Goal: Transaction & Acquisition: Download file/media

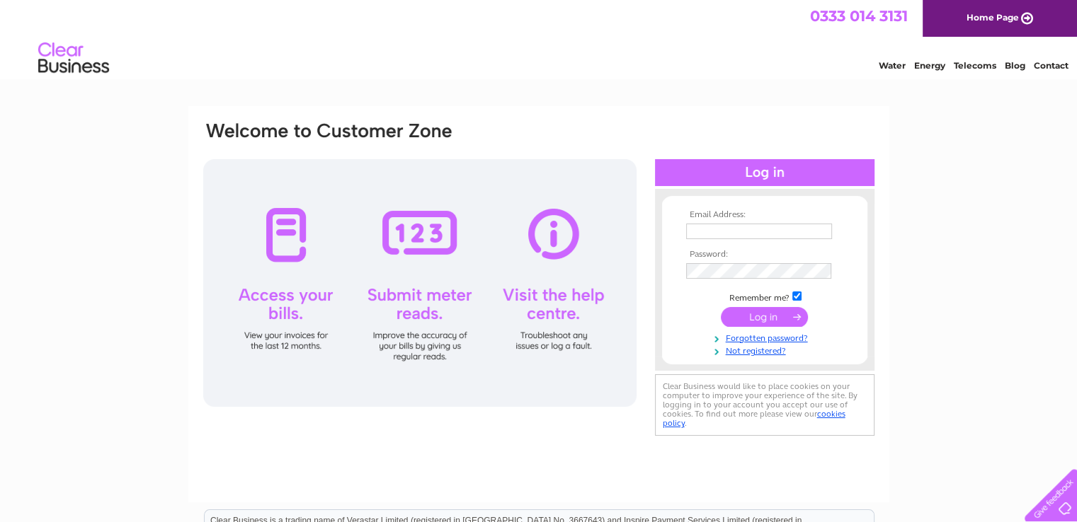
click at [755, 224] on input "text" at bounding box center [759, 232] width 146 height 16
type input "doloreslmurray@gmail.com"
click at [751, 316] on input "submit" at bounding box center [764, 317] width 87 height 20
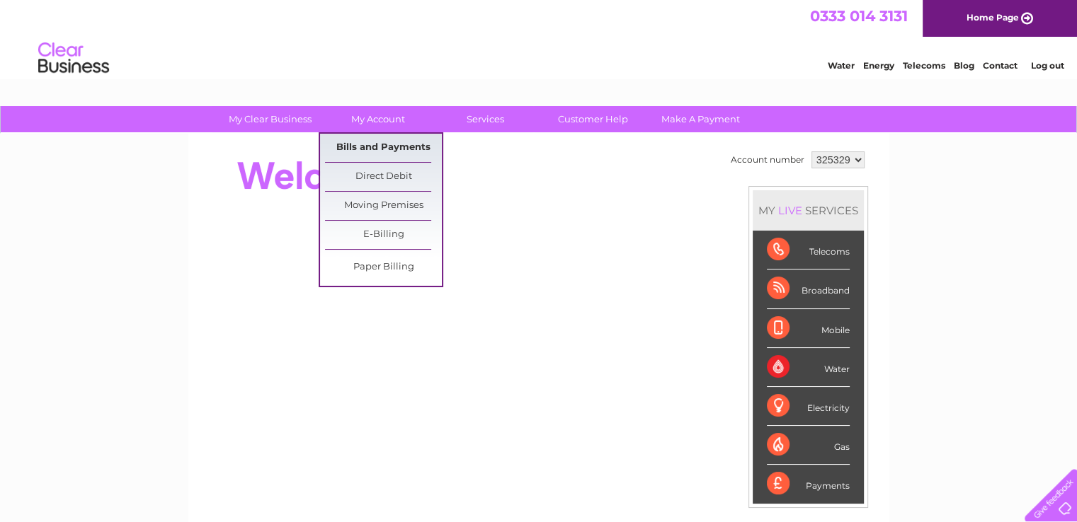
click at [386, 144] on link "Bills and Payments" at bounding box center [383, 148] width 117 height 28
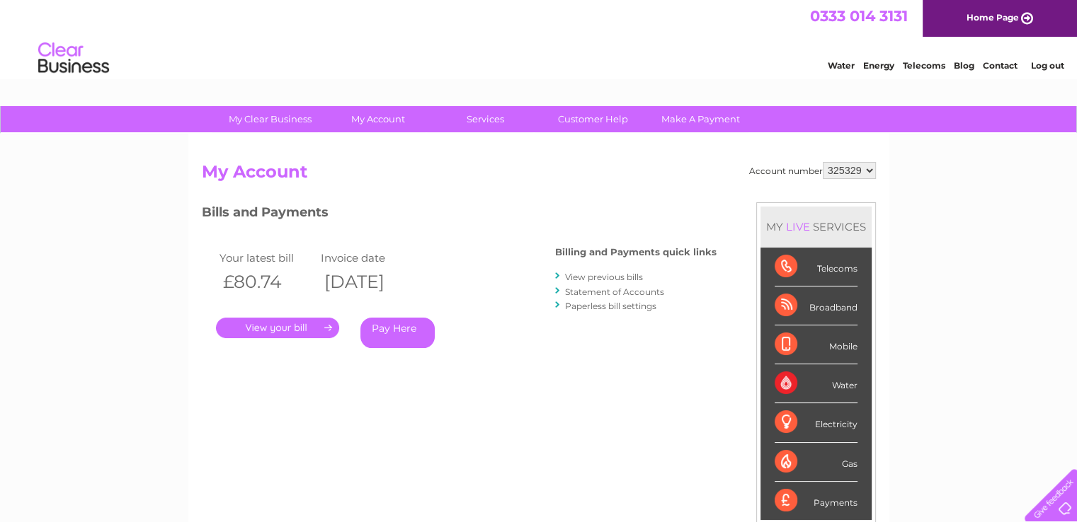
click at [599, 272] on link "View previous bills" at bounding box center [604, 277] width 78 height 11
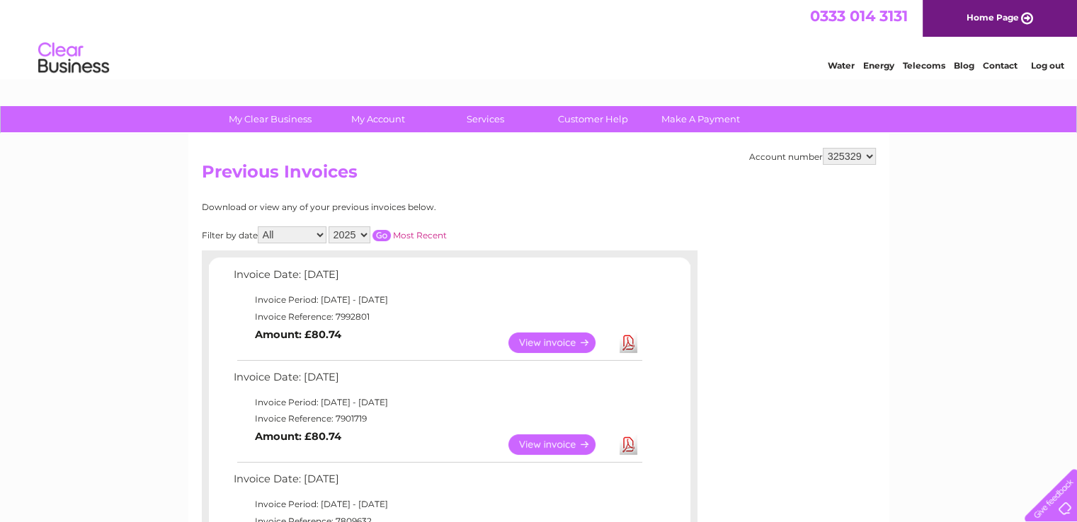
click at [629, 339] on link "Download" at bounding box center [628, 343] width 18 height 21
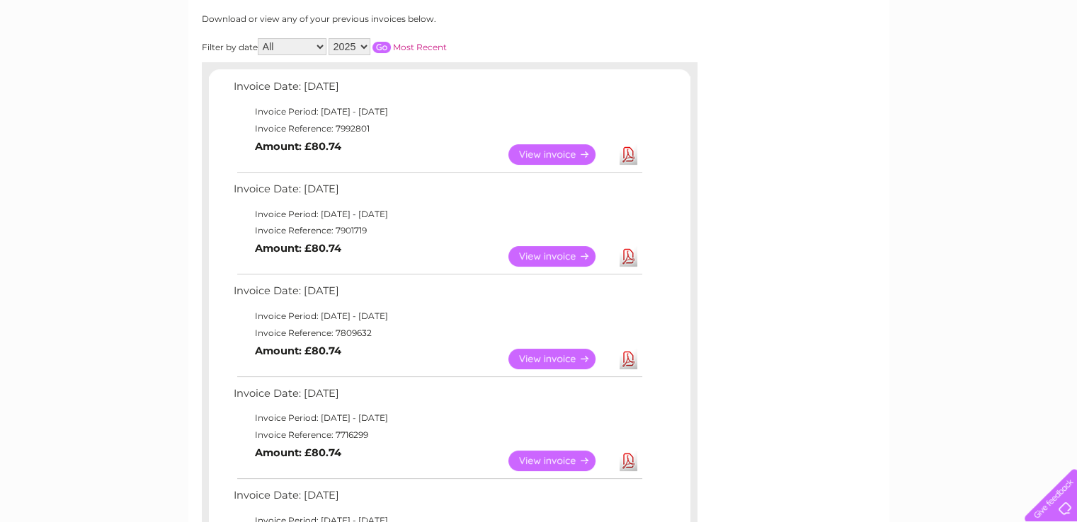
scroll to position [212, 0]
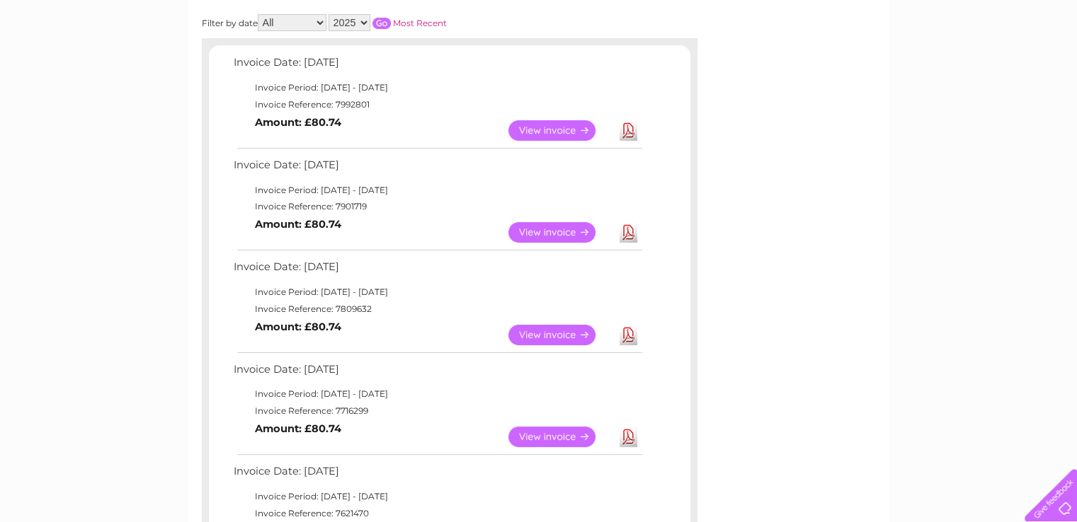
click at [627, 230] on link "Download" at bounding box center [628, 232] width 18 height 21
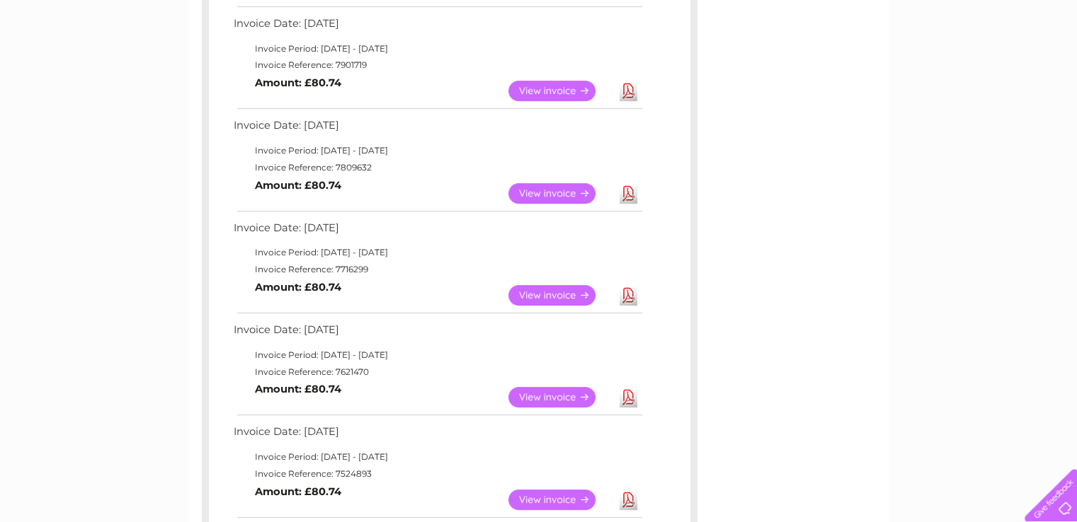
scroll to position [425, 0]
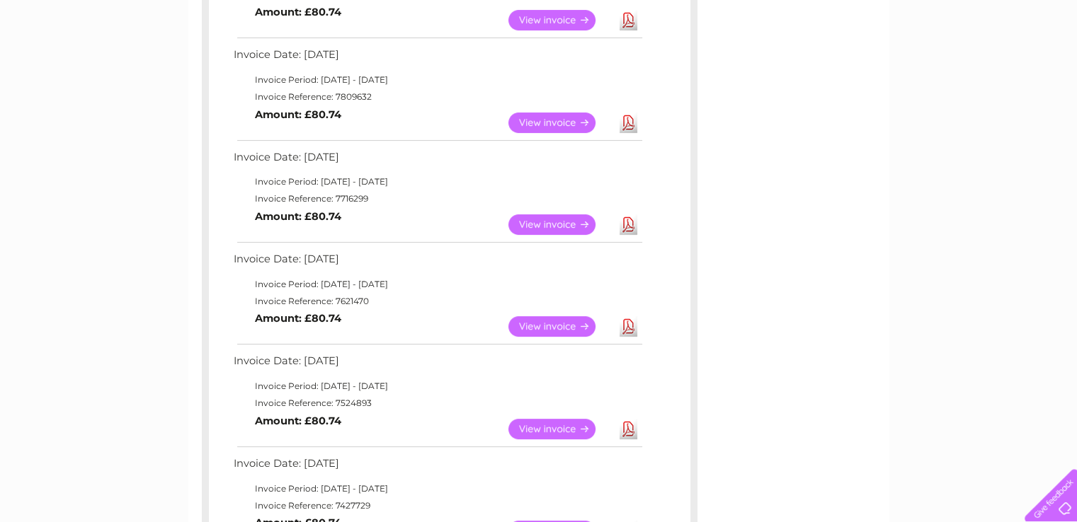
click at [625, 120] on link "Download" at bounding box center [628, 123] width 18 height 21
click at [624, 224] on link "Download" at bounding box center [628, 224] width 18 height 21
click at [626, 326] on link "Download" at bounding box center [628, 326] width 18 height 21
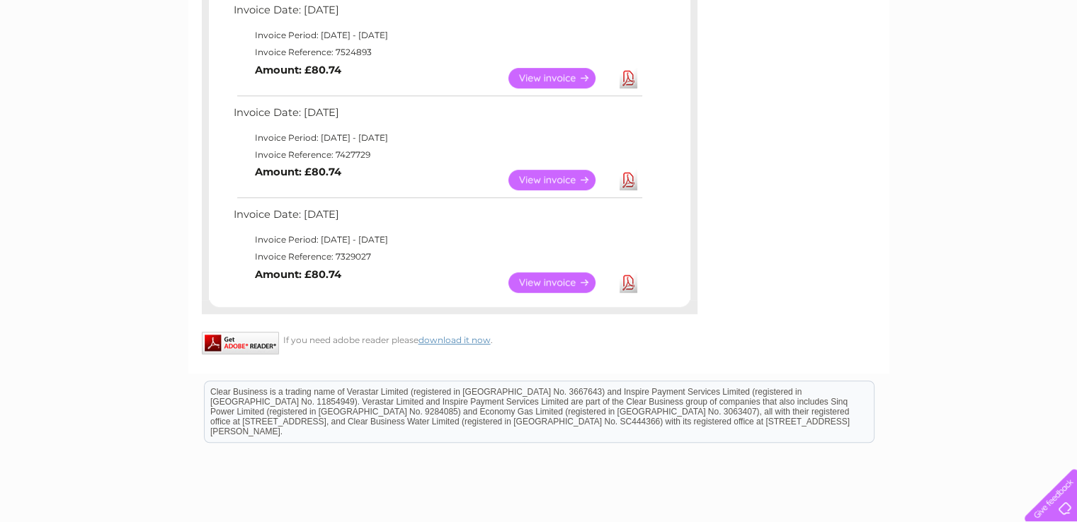
scroll to position [779, 0]
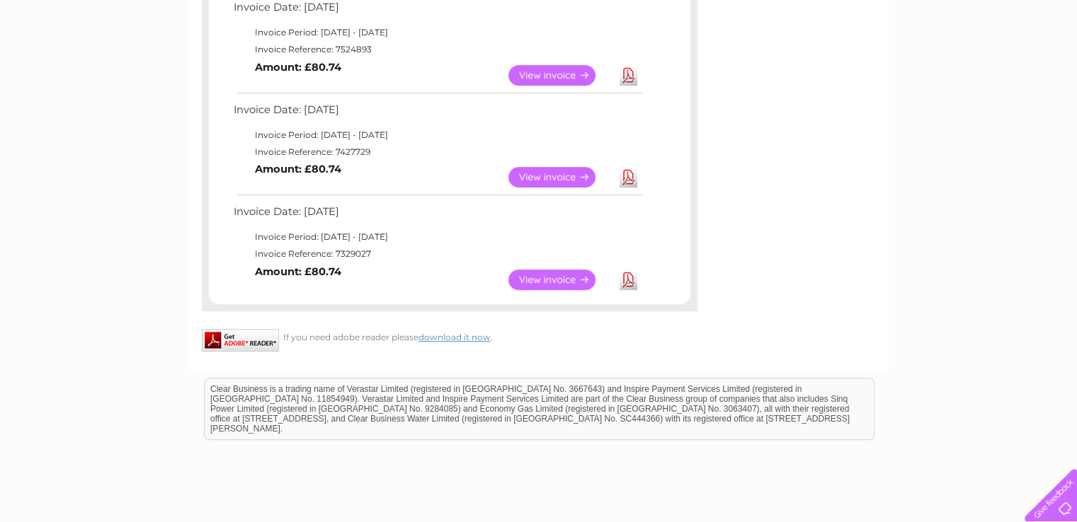
click at [631, 74] on link "Download" at bounding box center [628, 75] width 18 height 21
click at [631, 178] on link "Download" at bounding box center [628, 177] width 18 height 21
click at [631, 277] on link "Download" at bounding box center [628, 280] width 18 height 21
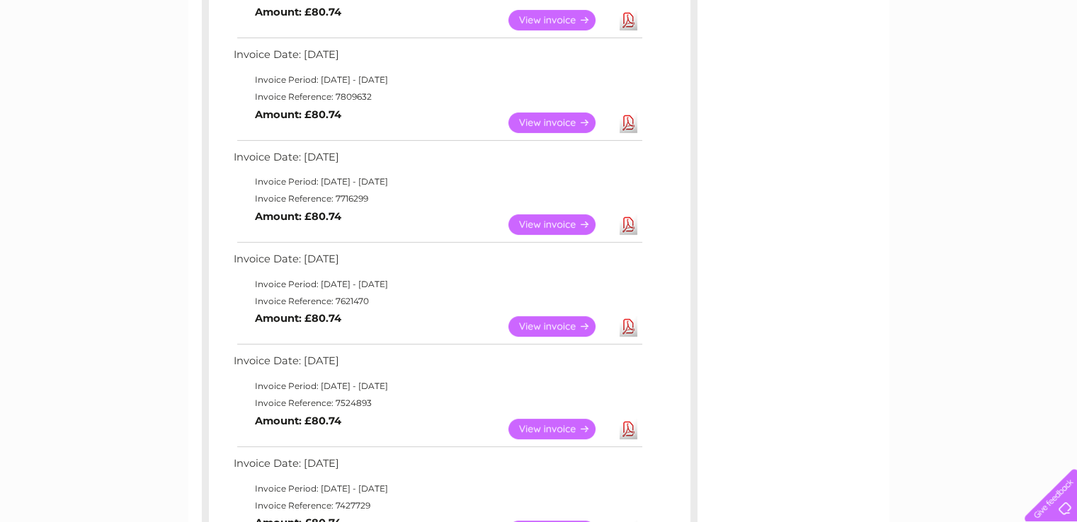
scroll to position [71, 0]
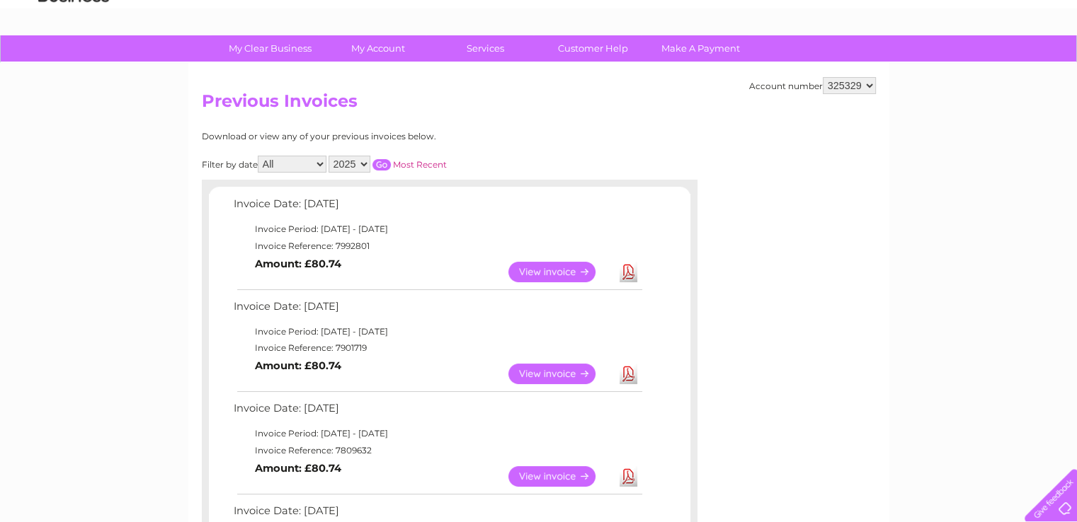
click at [365, 162] on select "2025 2024 2023 2022" at bounding box center [349, 164] width 42 height 17
select select "2024"
click at [330, 156] on select "2025 2024 2023 2022" at bounding box center [349, 164] width 42 height 17
click at [382, 161] on input "button" at bounding box center [381, 164] width 18 height 11
click at [626, 272] on link "Download" at bounding box center [628, 272] width 18 height 21
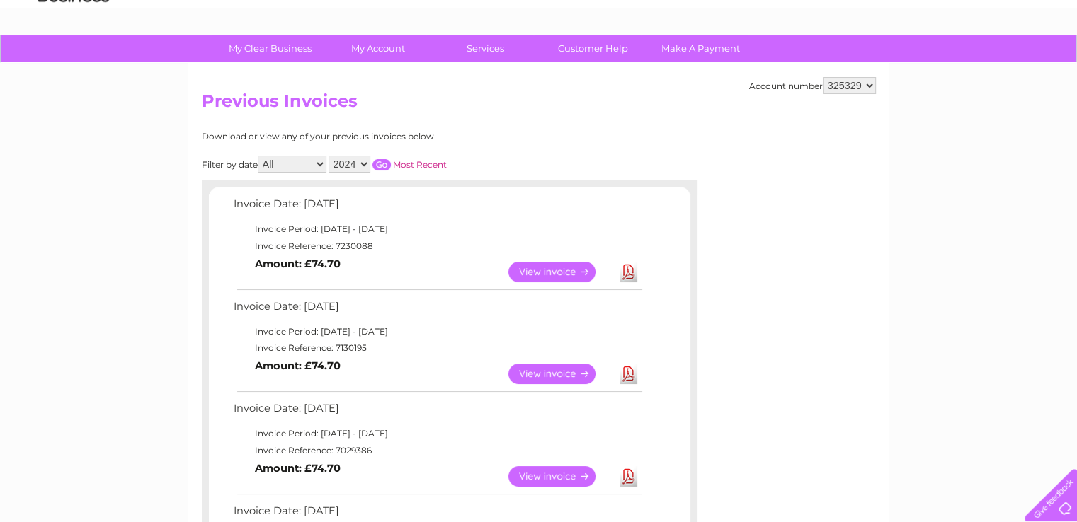
click at [628, 374] on link "Download" at bounding box center [628, 374] width 18 height 21
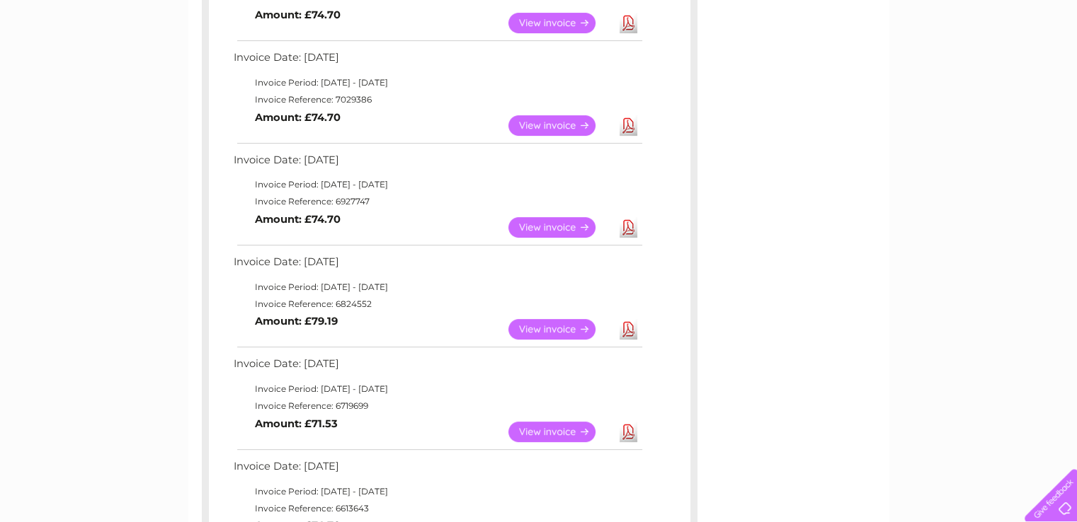
scroll to position [425, 0]
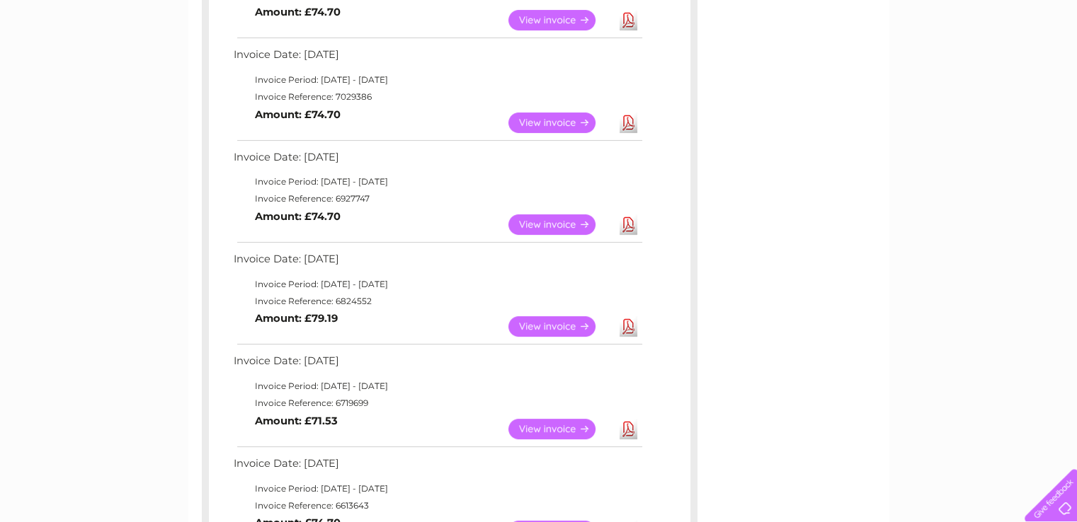
click at [629, 125] on link "Download" at bounding box center [628, 123] width 18 height 21
click at [626, 225] on link "Download" at bounding box center [628, 224] width 18 height 21
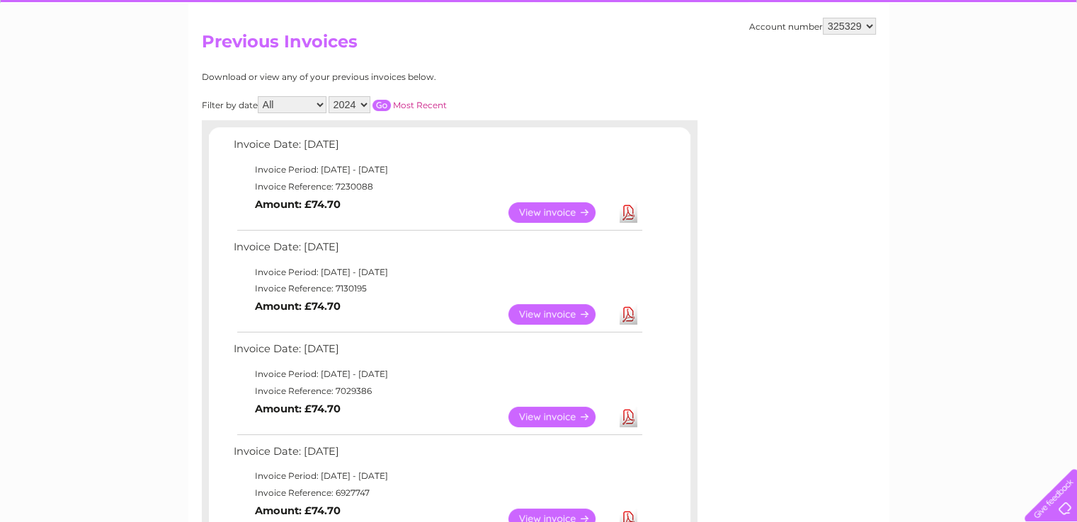
scroll to position [0, 0]
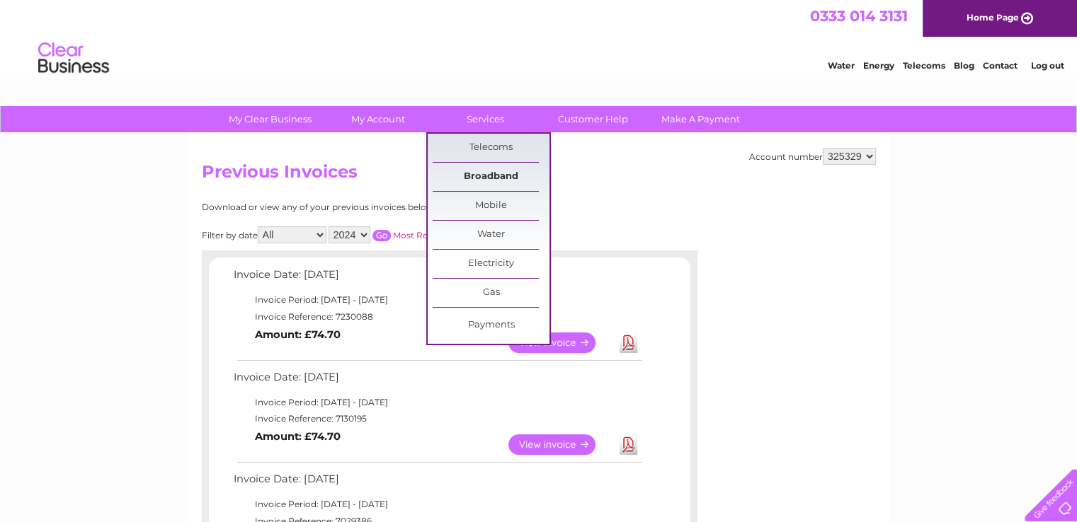
click at [496, 171] on link "Broadband" at bounding box center [490, 177] width 117 height 28
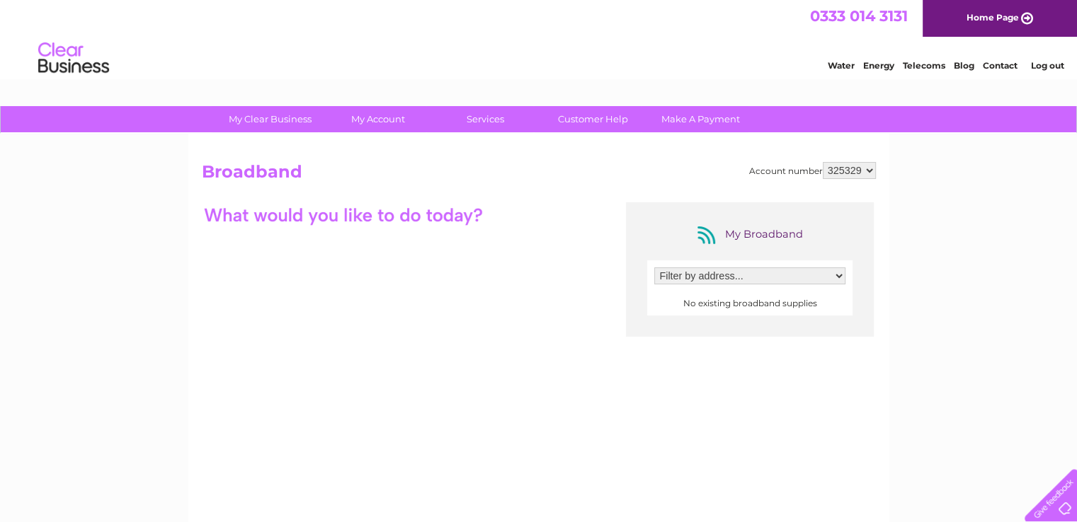
click at [1044, 62] on link "Log out" at bounding box center [1046, 65] width 33 height 11
